Goal: Task Accomplishment & Management: Manage account settings

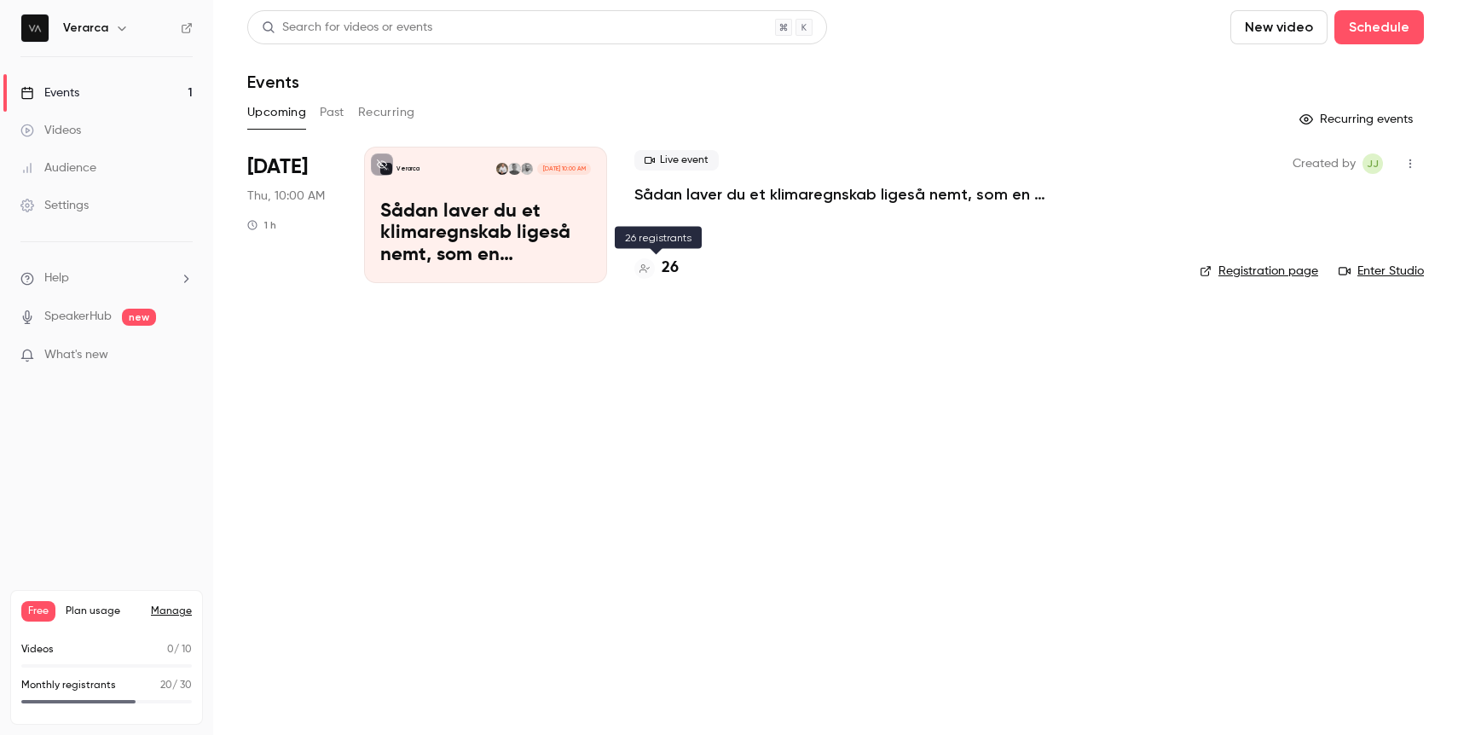
click at [665, 268] on h4 "26" at bounding box center [670, 268] width 17 height 23
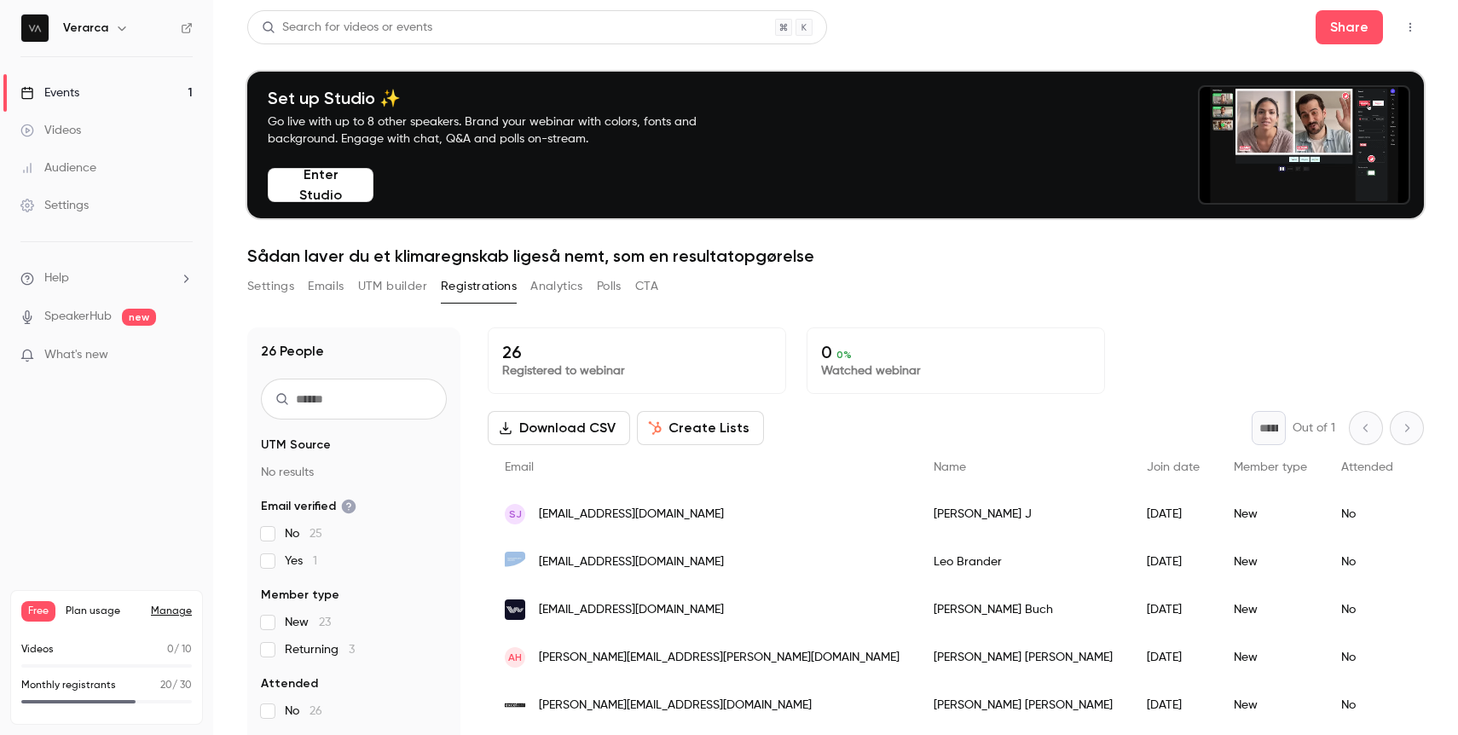
click at [162, 609] on link "Manage" at bounding box center [171, 611] width 41 height 14
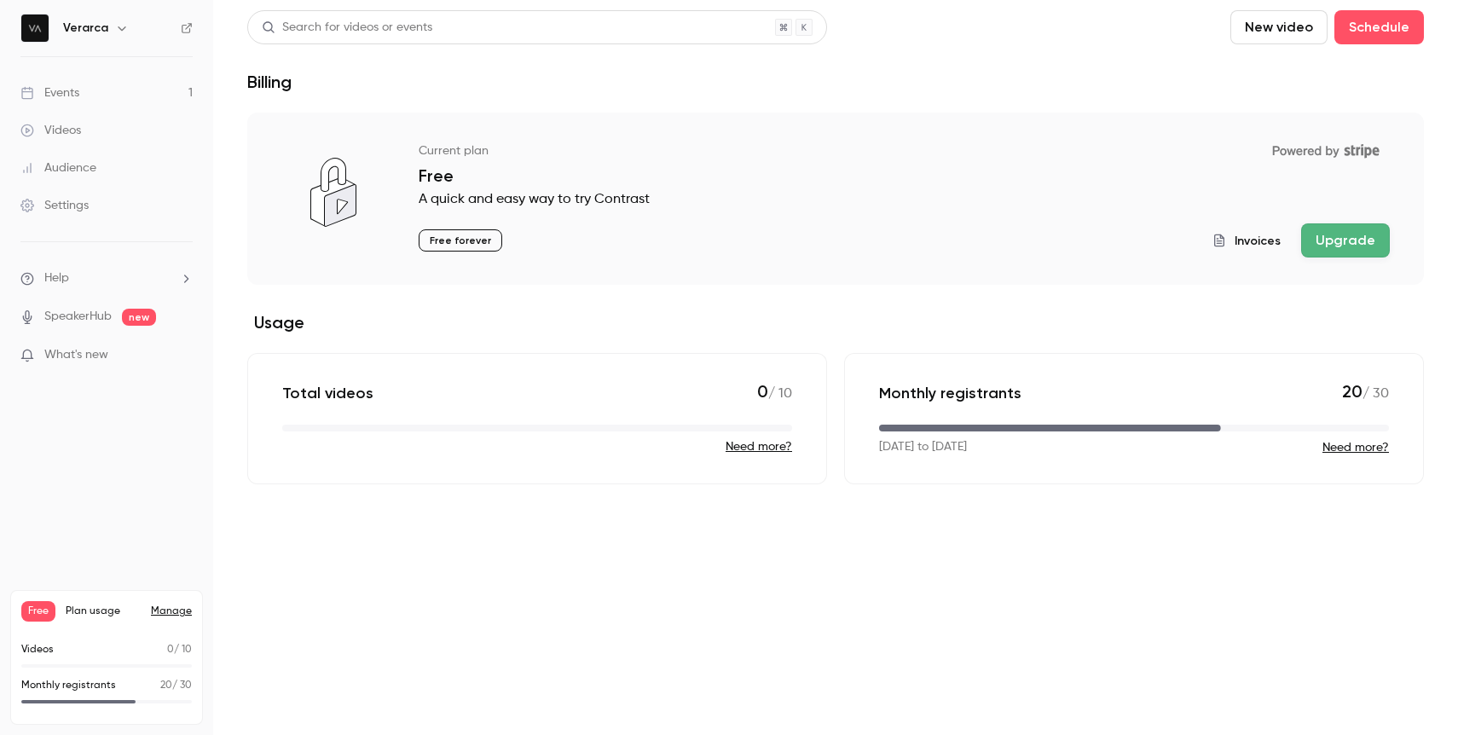
click at [1328, 239] on button "Upgrade" at bounding box center [1345, 240] width 89 height 34
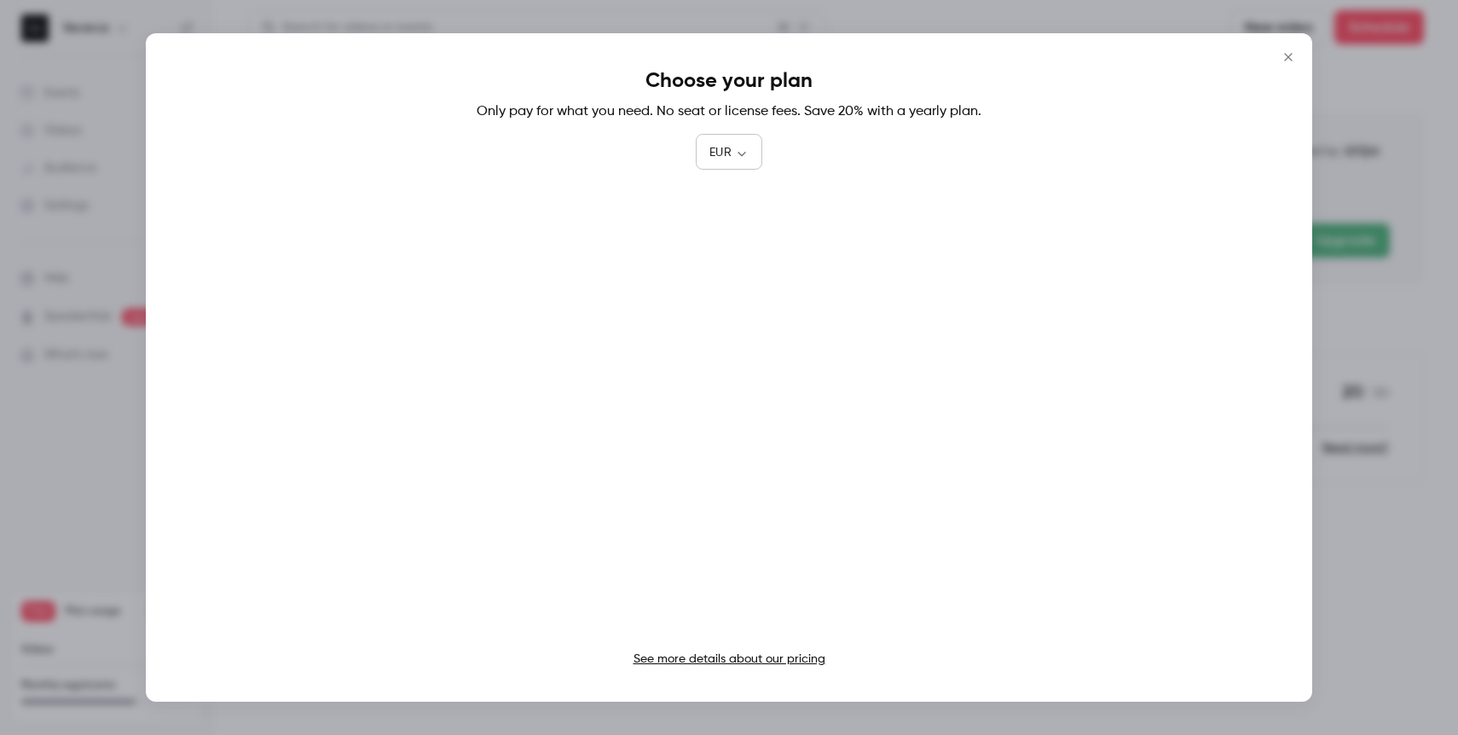
click at [744, 154] on body "Verarca Events 1 Videos Audience Settings Help SpeakerHub new What's new Free P…" at bounding box center [729, 367] width 1458 height 735
click at [822, 173] on div at bounding box center [729, 367] width 1458 height 735
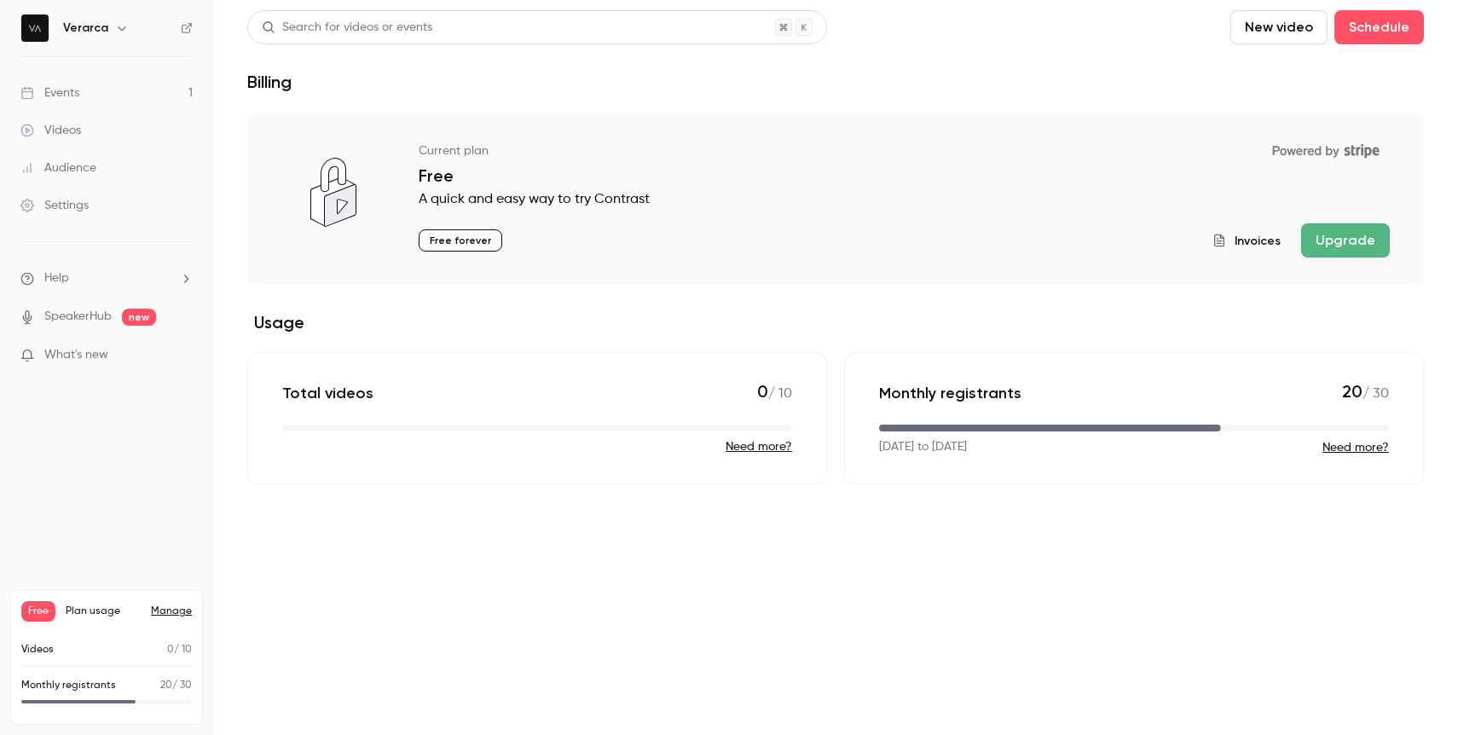
click at [1354, 243] on button "Upgrade" at bounding box center [1345, 240] width 89 height 34
click at [1335, 238] on button "Upgrade" at bounding box center [1345, 240] width 89 height 34
click at [130, 94] on link "Events 1" at bounding box center [106, 93] width 213 height 38
